Goal: Task Accomplishment & Management: Manage account settings

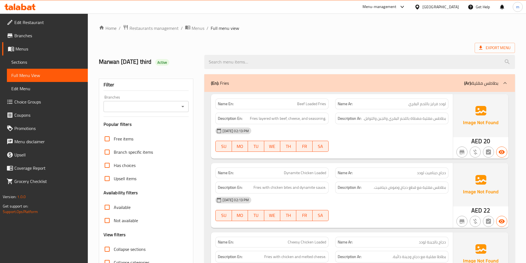
scroll to position [1359, 0]
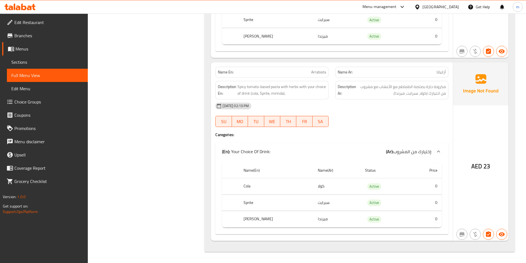
click at [43, 62] on span "Sections" at bounding box center [47, 62] width 72 height 7
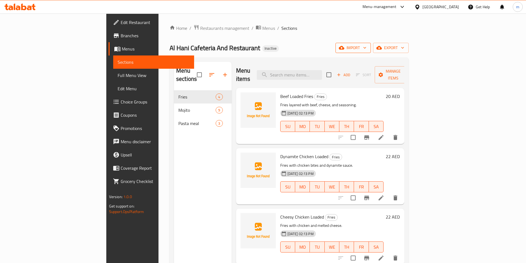
click at [368, 49] on icon "button" at bounding box center [365, 48] width 6 height 6
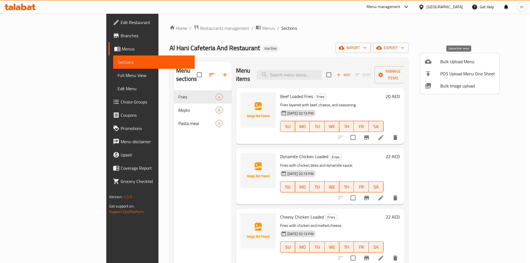
click at [462, 64] on span "Bulk Upload Menu" at bounding box center [468, 61] width 55 height 7
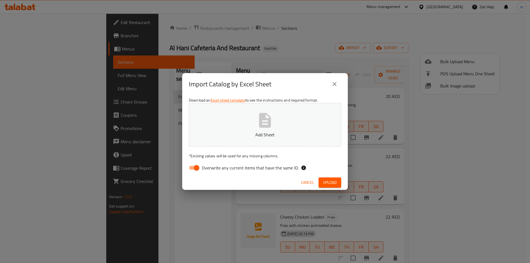
click at [198, 168] on input "Overwrite any current items that have the same ID." at bounding box center [196, 168] width 31 height 10
checkbox input "false"
click at [331, 181] on span "Upload" at bounding box center [330, 182] width 14 height 7
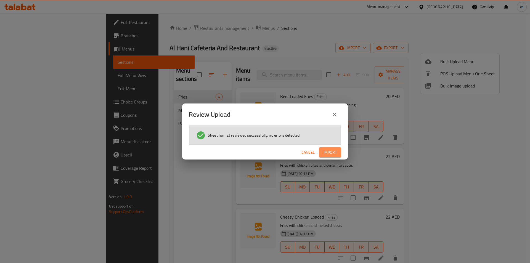
click at [333, 154] on span "Import" at bounding box center [330, 152] width 13 height 7
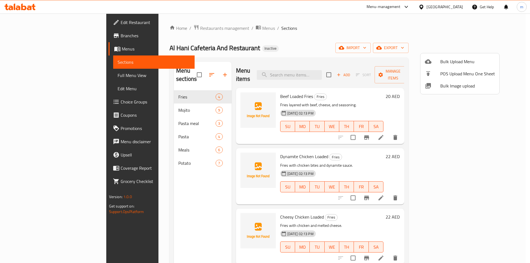
click at [122, 192] on div at bounding box center [265, 131] width 530 height 263
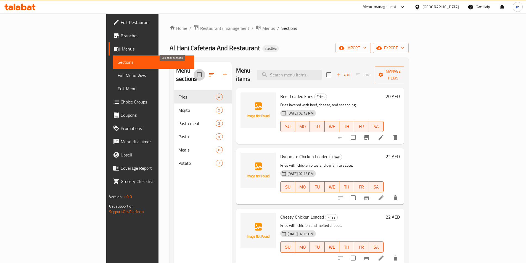
click at [194, 71] on input "checkbox" at bounding box center [200, 75] width 12 height 12
checkbox input "false"
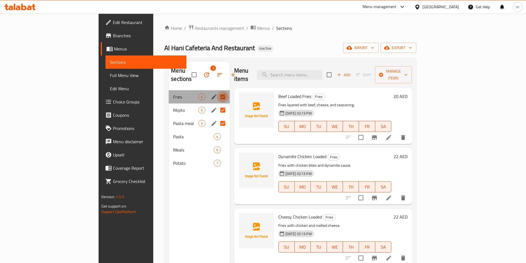
click at [217, 91] on input "Menu sections" at bounding box center [223, 97] width 12 height 12
checkbox input "false"
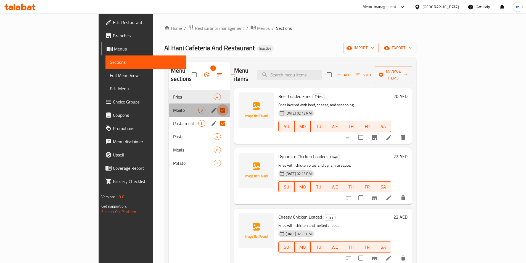
click at [217, 105] on input "Menu sections" at bounding box center [223, 110] width 12 height 12
checkbox input "false"
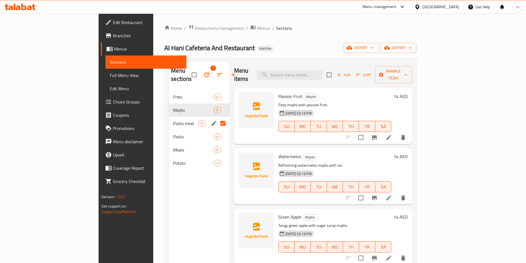
click at [217, 118] on input "Menu sections" at bounding box center [223, 124] width 12 height 12
checkbox input "false"
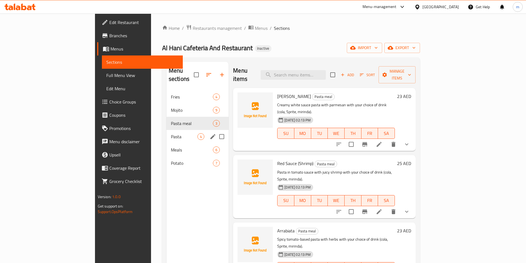
click at [216, 131] on input "Menu sections" at bounding box center [222, 137] width 12 height 12
checkbox input "true"
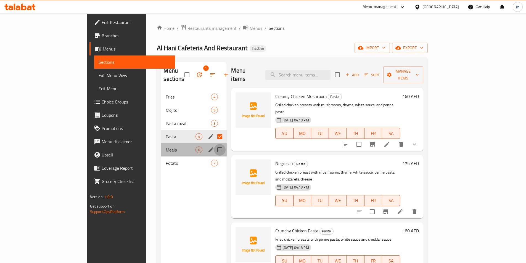
click at [214, 144] on input "Menu sections" at bounding box center [220, 150] width 12 height 12
checkbox input "true"
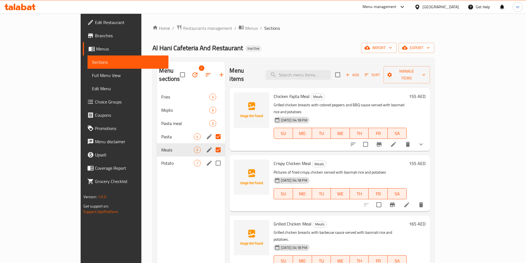
click at [212, 157] on input "Menu sections" at bounding box center [218, 163] width 12 height 12
checkbox input "true"
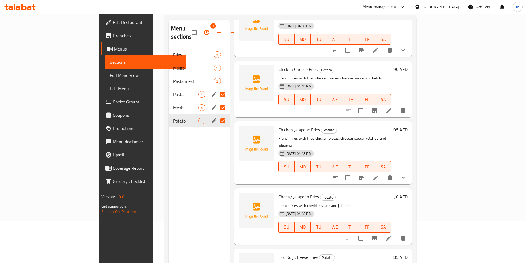
scroll to position [22, 0]
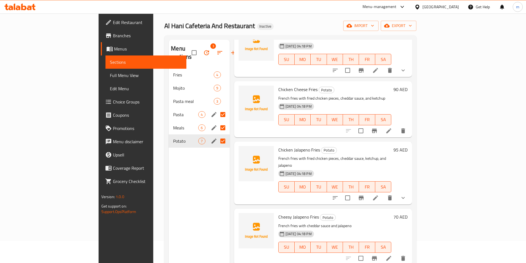
click at [110, 78] on span "Full Menu View" at bounding box center [146, 75] width 72 height 7
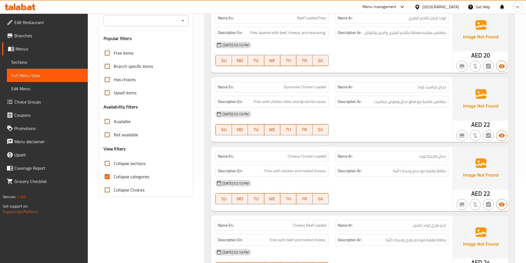
scroll to position [133, 0]
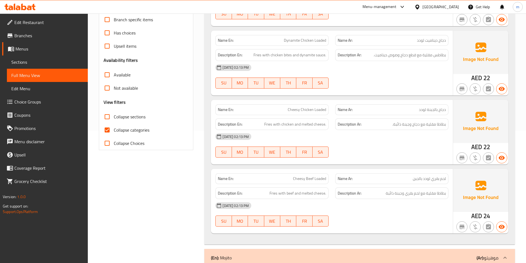
click at [114, 127] on span "Collapse categories" at bounding box center [132, 130] width 36 height 7
click at [114, 127] on input "Collapse categories" at bounding box center [107, 129] width 13 height 13
checkbox input "false"
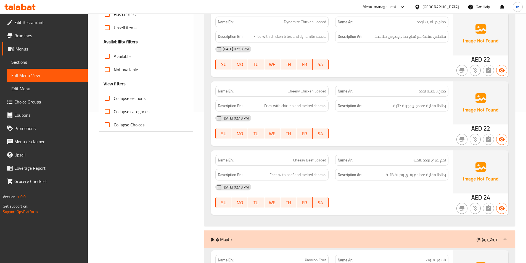
scroll to position [138, 0]
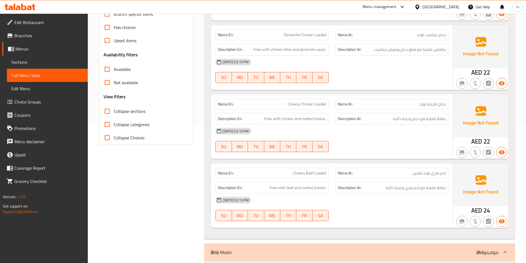
click at [119, 109] on span "Collapse sections" at bounding box center [130, 111] width 32 height 7
click at [114, 109] on input "Collapse sections" at bounding box center [107, 111] width 13 height 13
checkbox input "true"
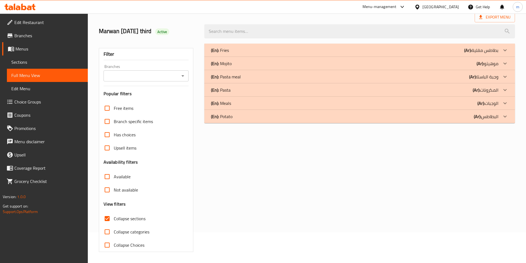
scroll to position [31, 0]
click at [507, 90] on icon at bounding box center [505, 90] width 7 height 7
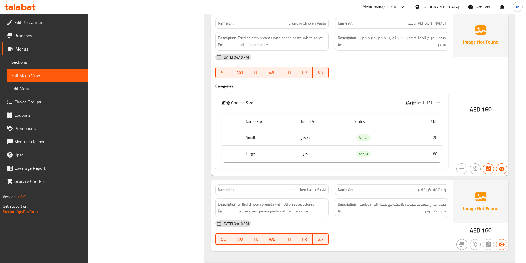
scroll to position [408, 0]
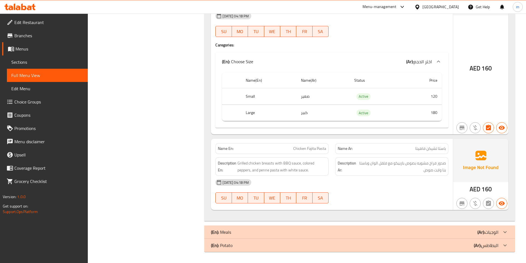
click at [508, 234] on icon at bounding box center [505, 232] width 7 height 7
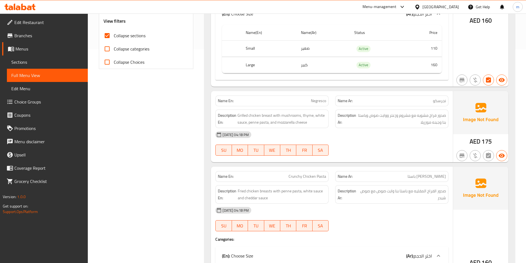
scroll to position [48, 0]
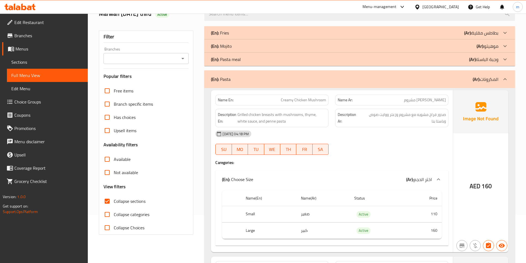
click at [46, 64] on span "Sections" at bounding box center [47, 62] width 72 height 7
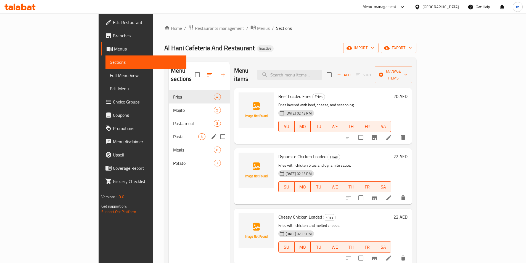
click at [217, 131] on input "Menu sections" at bounding box center [223, 137] width 12 height 12
checkbox input "true"
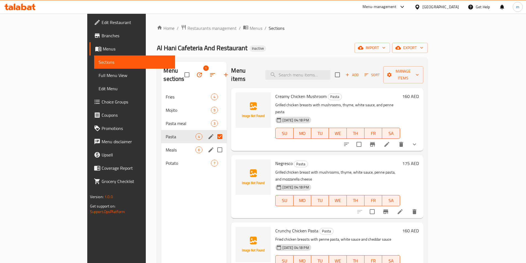
click at [214, 144] on input "Menu sections" at bounding box center [220, 150] width 12 height 12
checkbox input "true"
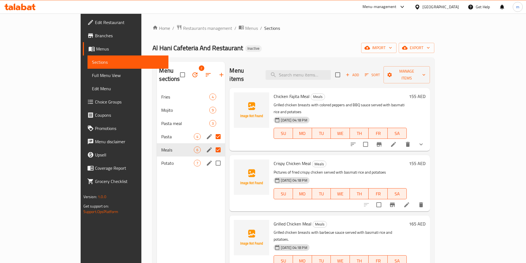
click at [212, 157] on input "Menu sections" at bounding box center [218, 163] width 12 height 12
checkbox input "true"
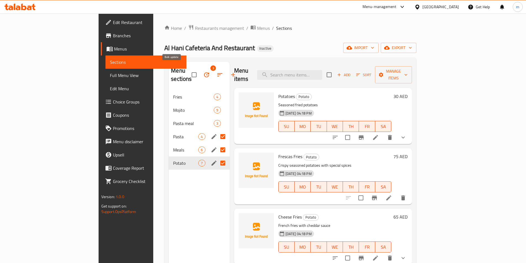
click at [203, 72] on icon "button" at bounding box center [206, 75] width 7 height 7
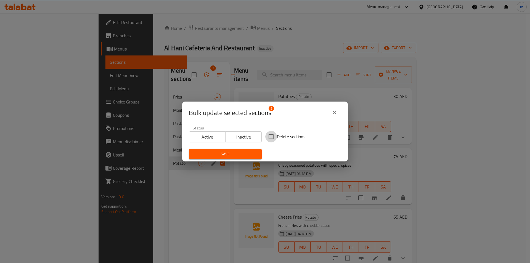
click at [272, 136] on input "Delete sections" at bounding box center [271, 137] width 12 height 12
checkbox input "true"
click at [250, 156] on span "Save" at bounding box center [225, 154] width 64 height 7
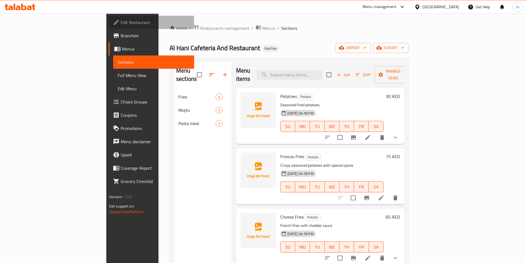
click at [121, 24] on span "Edit Restaurant" at bounding box center [155, 22] width 69 height 7
